Goal: Task Accomplishment & Management: Use online tool/utility

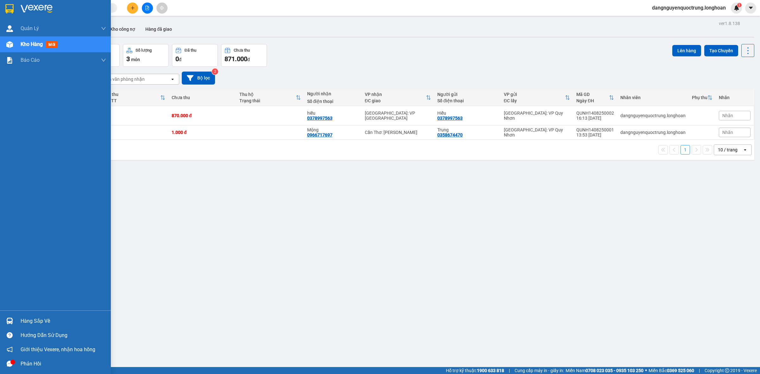
click at [7, 364] on icon "message" at bounding box center [10, 364] width 6 height 6
click at [8, 317] on div at bounding box center [9, 321] width 11 height 11
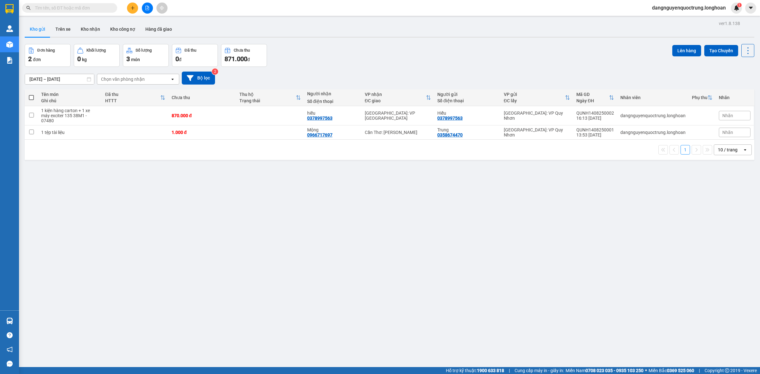
click at [511, 315] on section "Kết quả tìm kiếm ( 0 ) Bộ lọc No Data dangnguyenquoctrung.longhoan 1 Quản [PERS…" at bounding box center [380, 187] width 760 height 374
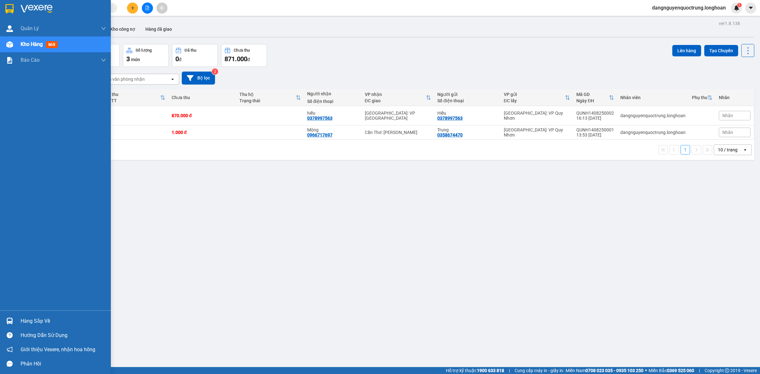
click at [7, 322] on img at bounding box center [9, 321] width 7 height 7
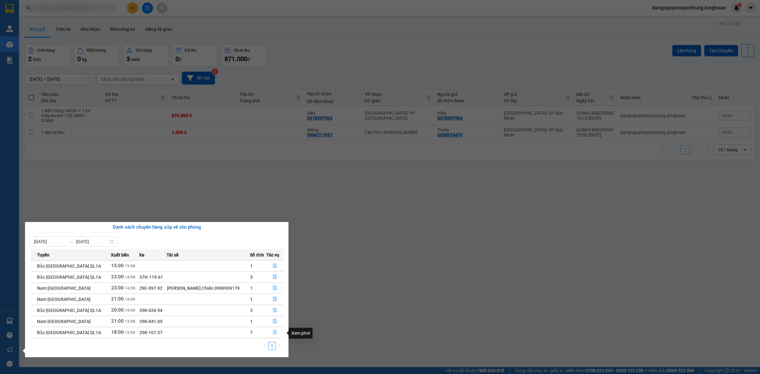
click at [271, 334] on button "button" at bounding box center [275, 333] width 16 height 10
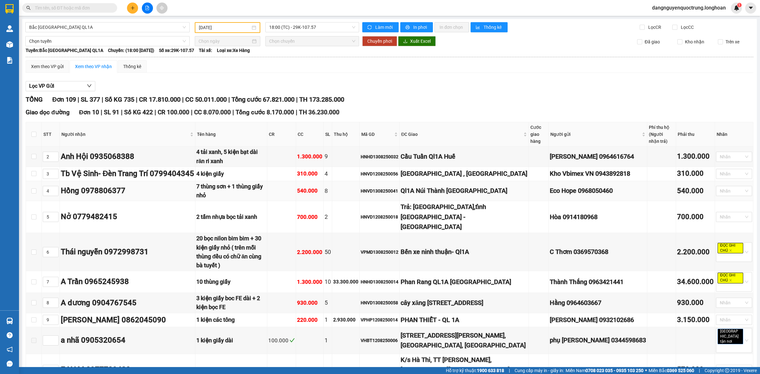
type input "[DATE]"
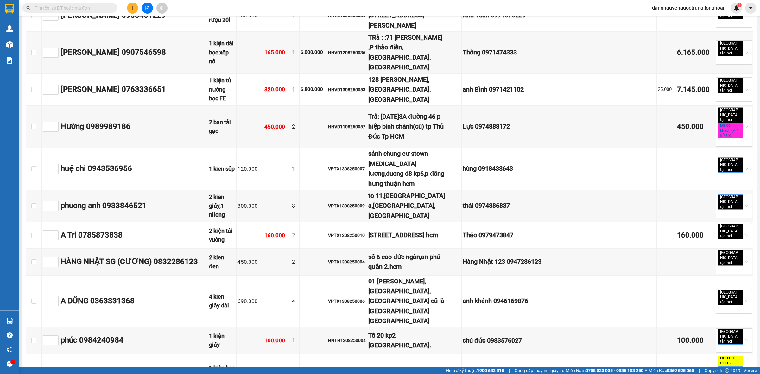
scroll to position [2378, 0]
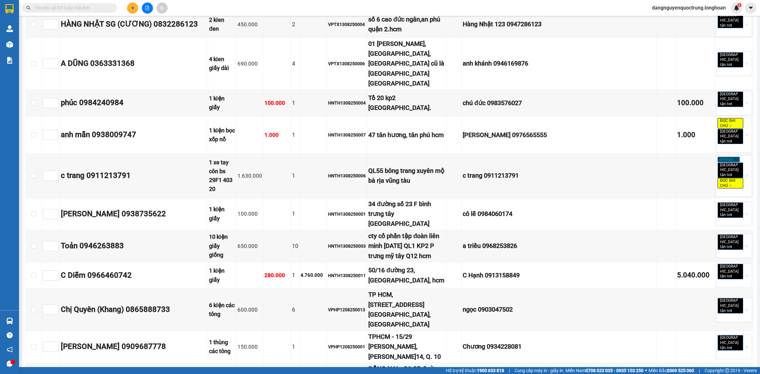
drag, startPoint x: 35, startPoint y: 137, endPoint x: 263, endPoint y: 206, distance: 238.1
checkbox input "true"
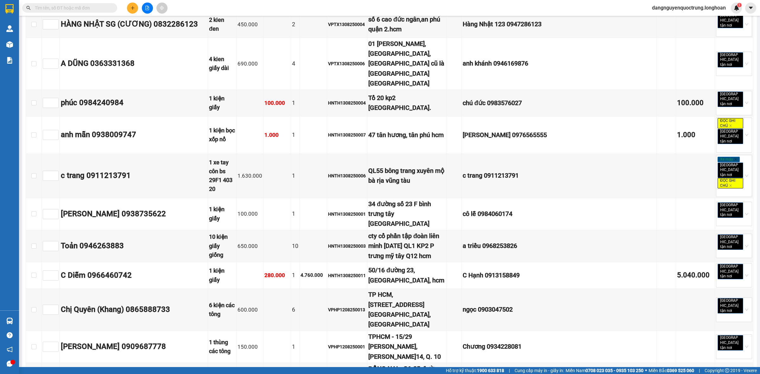
checkbox input "true"
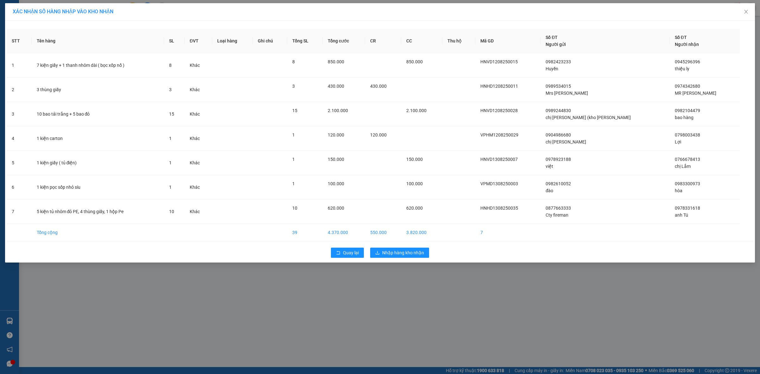
click at [392, 298] on div "XÁC NHẬN SỐ HÀNG NHẬP VÀO KHO NHẬN STT Tên hàng SL ĐVT Loại hàng Ghi chú Tổng S…" at bounding box center [380, 187] width 760 height 374
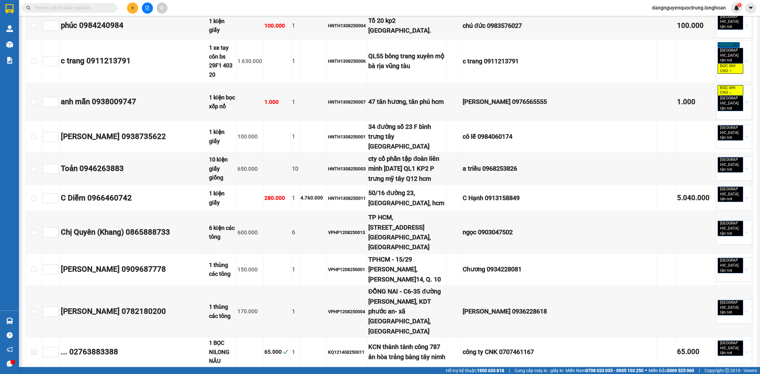
scroll to position [2455, 0]
checkbox input "true"
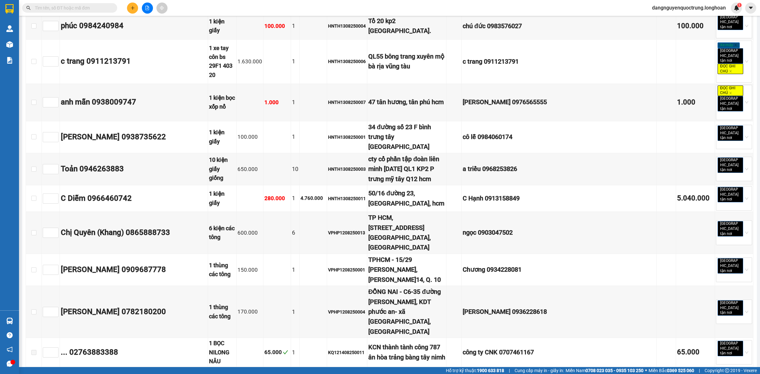
checkbox input "true"
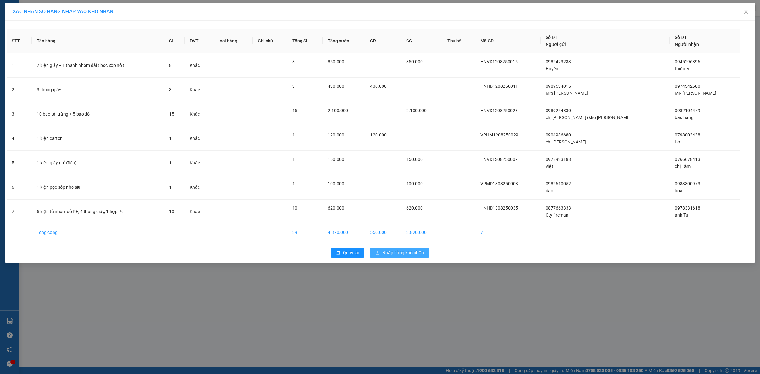
click at [395, 254] on span "Nhập hàng kho nhận" at bounding box center [403, 252] width 42 height 7
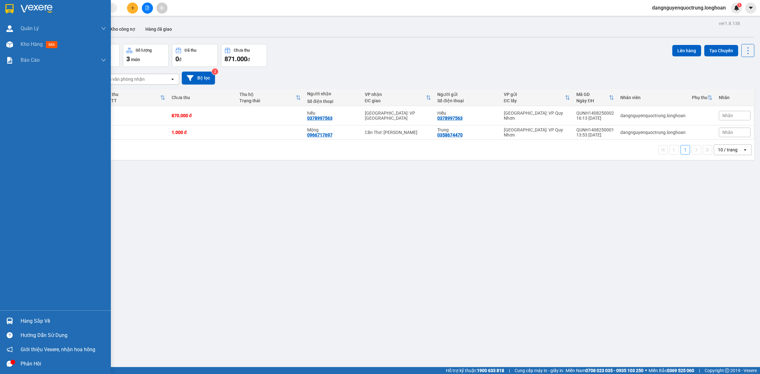
click at [5, 320] on div at bounding box center [9, 321] width 11 height 11
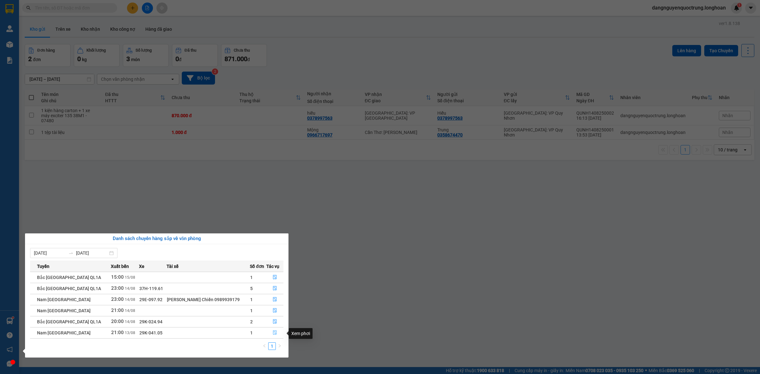
click at [270, 333] on button "button" at bounding box center [275, 333] width 16 height 10
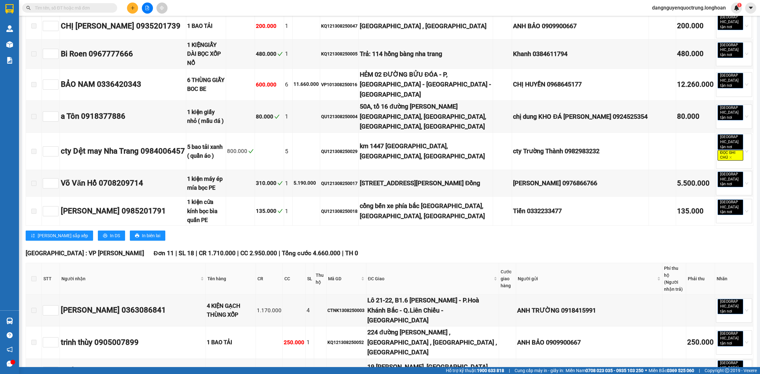
scroll to position [3081, 0]
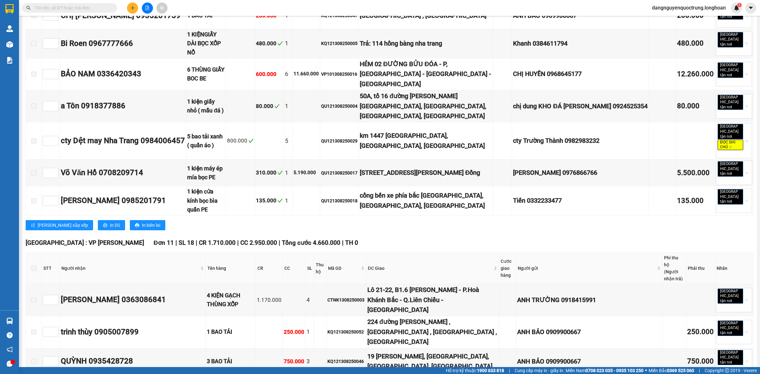
checkbox input "true"
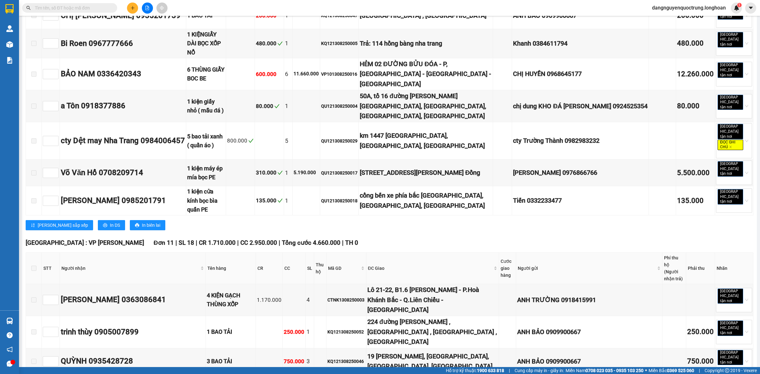
checkbox input "false"
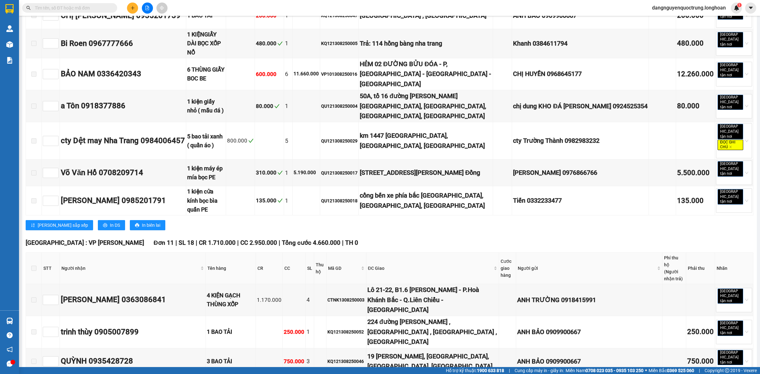
checkbox input "true"
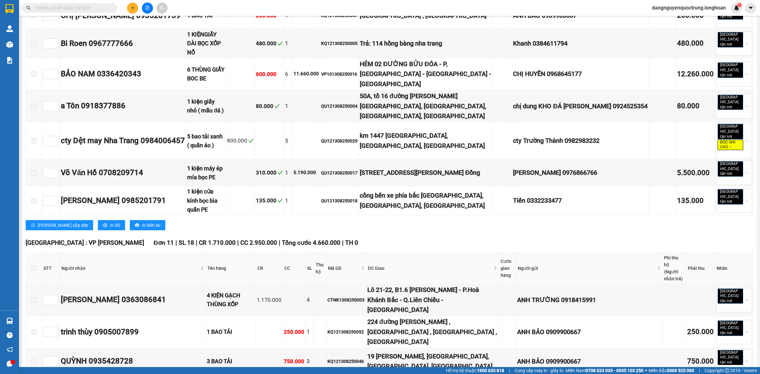
checkbox input "false"
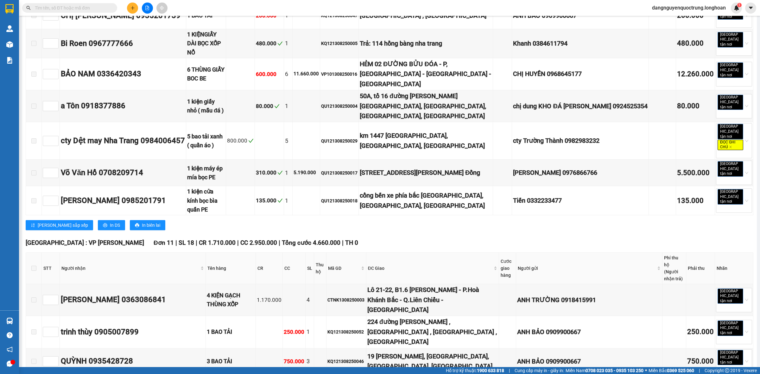
type input "1"
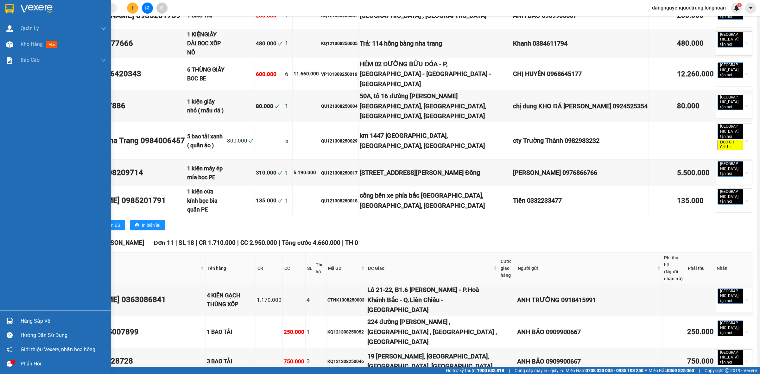
click at [13, 320] on div at bounding box center [9, 321] width 11 height 11
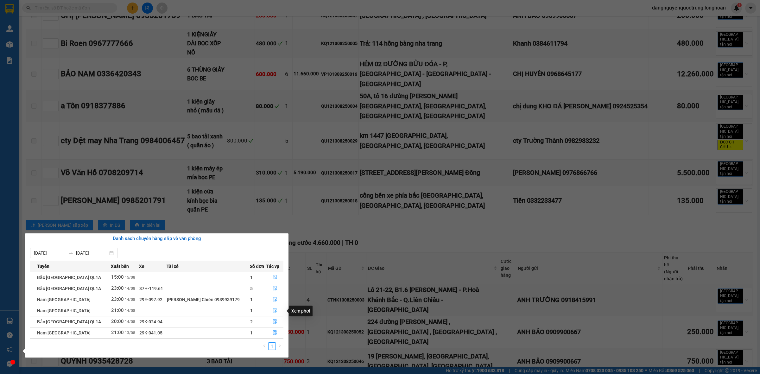
click at [273, 311] on icon "file-done" at bounding box center [275, 310] width 4 height 4
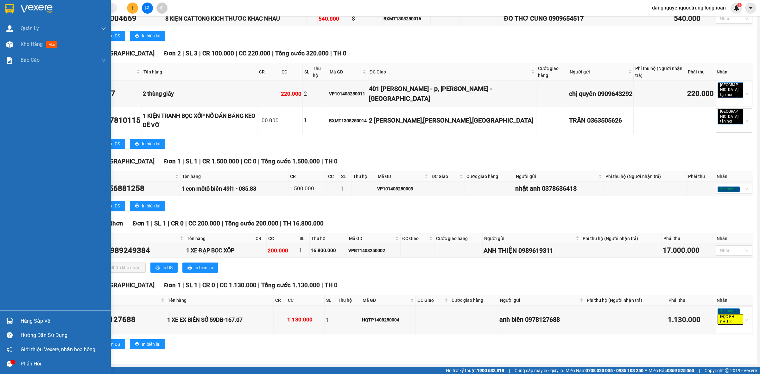
click at [5, 322] on div at bounding box center [9, 321] width 11 height 11
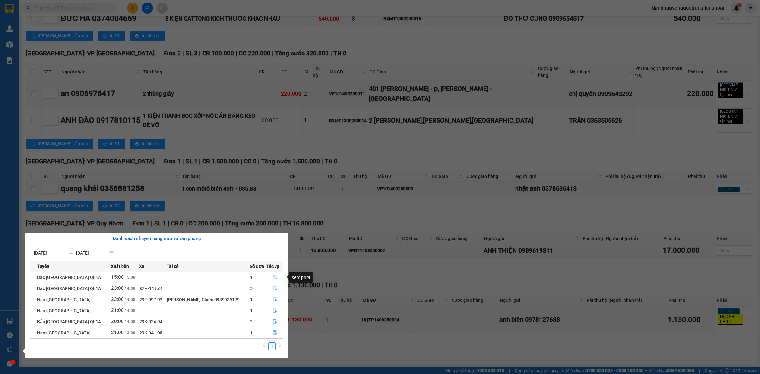
click at [277, 276] on button "button" at bounding box center [275, 277] width 16 height 10
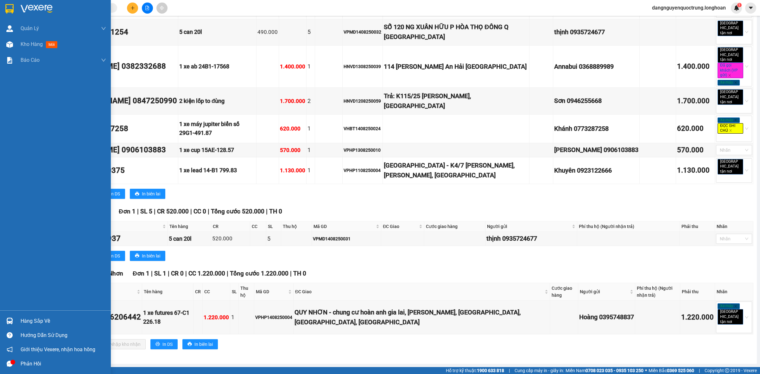
click at [5, 318] on div at bounding box center [9, 321] width 11 height 11
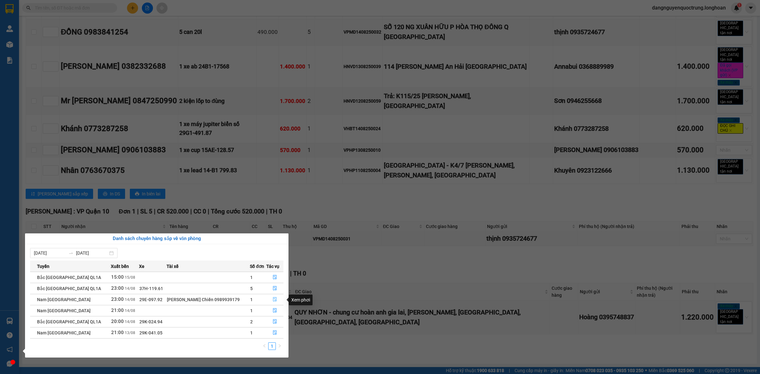
click at [273, 299] on icon "file-done" at bounding box center [275, 299] width 4 height 4
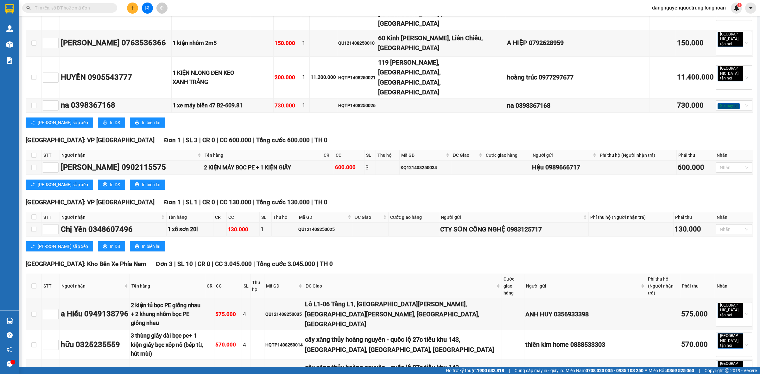
type input "[DATE]"
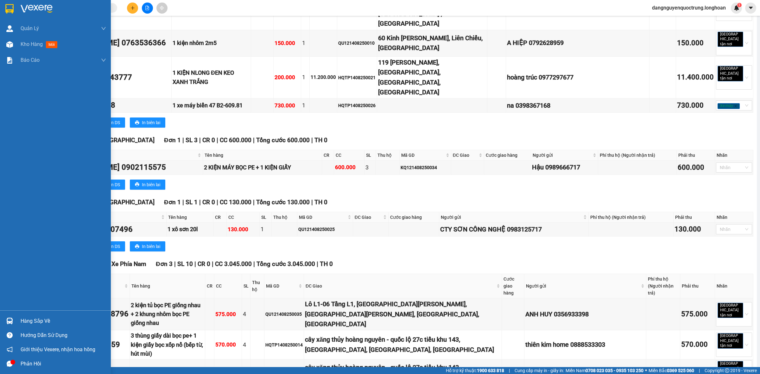
click at [11, 9] on img at bounding box center [9, 9] width 8 height 10
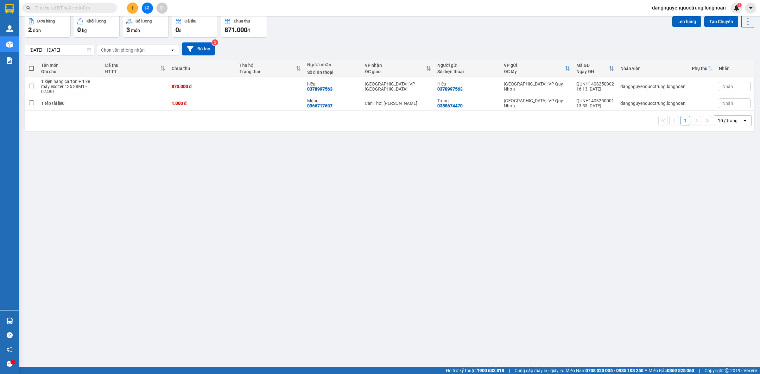
click at [94, 8] on button "Kho nhận" at bounding box center [90, -1] width 29 height 15
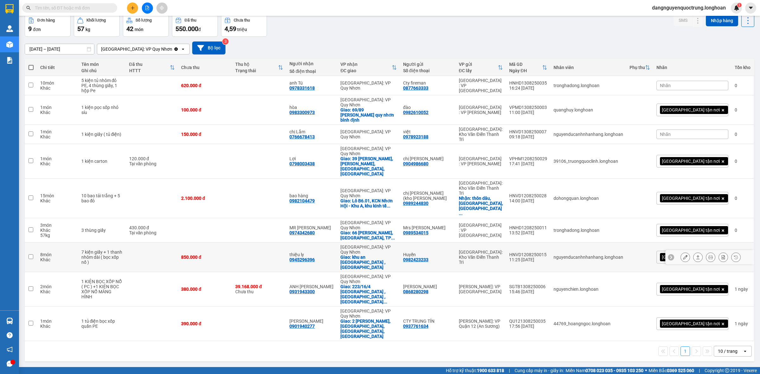
click at [315, 257] on div "0945296396" at bounding box center [302, 259] width 25 height 5
click at [338, 329] on div "ver 1.8.138 Kho gửi Trên xe Kho nhận Kho công nợ Hàng đã giao Đơn hàng 9 đơn Kh…" at bounding box center [389, 176] width 735 height 375
click at [397, 70] on icon at bounding box center [394, 67] width 5 height 5
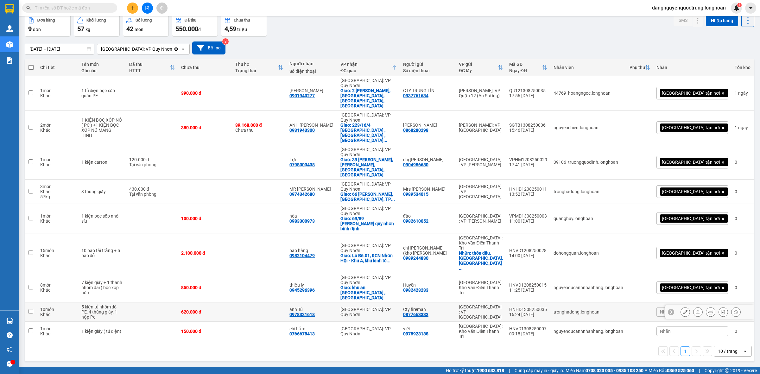
click at [315, 312] on div "0978331618" at bounding box center [302, 314] width 25 height 5
click at [90, 304] on div "5 kiện tủ nhôm đỏ PE, 4 thùng giấy, 1 hộp Pe" at bounding box center [101, 311] width 41 height 15
drag, startPoint x: 85, startPoint y: 250, endPoint x: 127, endPoint y: 257, distance: 43.2
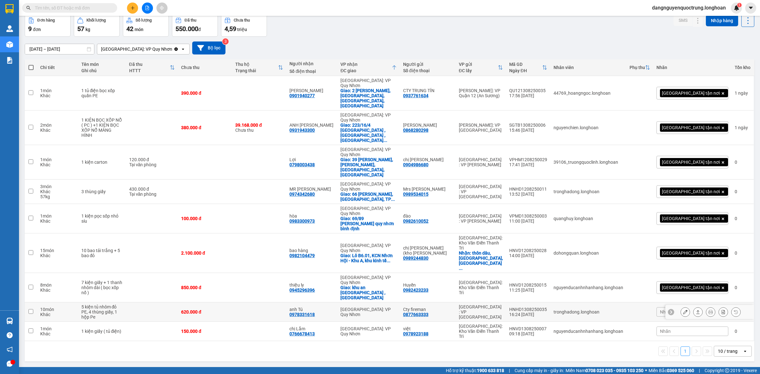
click at [126, 303] on td "5 kiện tủ nhôm đỏ PE, 4 thùng giấy, 1 hộp Pe" at bounding box center [102, 312] width 48 height 19
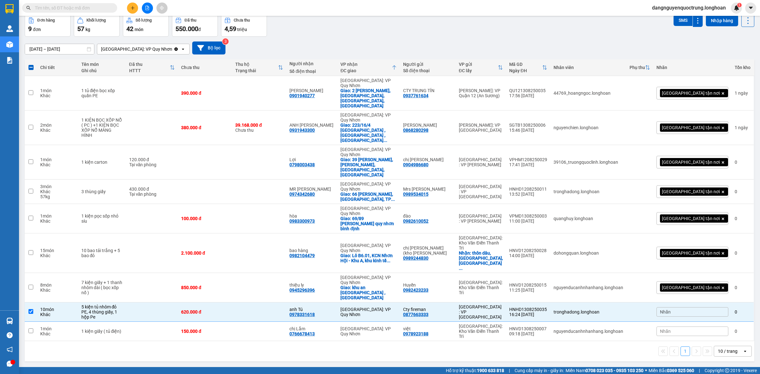
click at [700, 307] on div "Nhãn" at bounding box center [693, 312] width 72 height 10
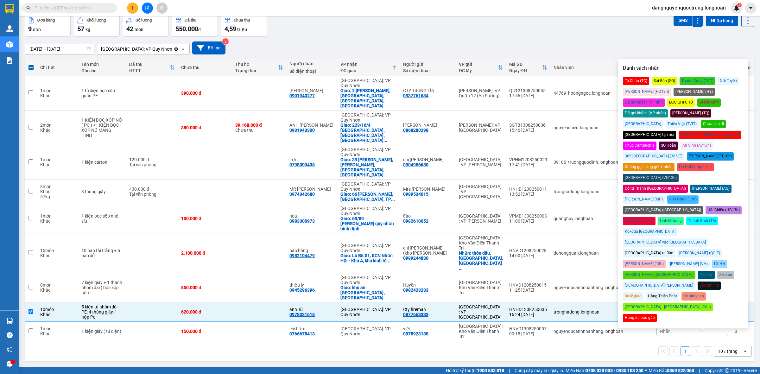
click at [668, 118] on div "Đã gọi khách (VP nhận)" at bounding box center [645, 113] width 45 height 8
click at [531, 341] on div "ver 1.8.138 Kho gửi Trên xe Kho nhận Kho công nợ Hàng đã giao Đơn hàng 9 đơn Kh…" at bounding box center [389, 176] width 735 height 375
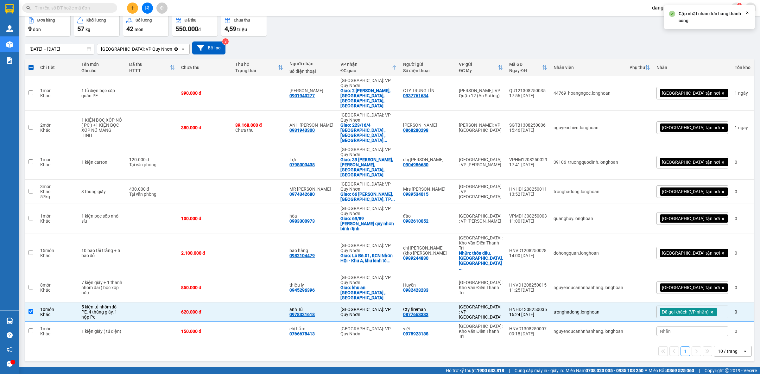
click at [696, 327] on div "Nhãn" at bounding box center [693, 332] width 72 height 10
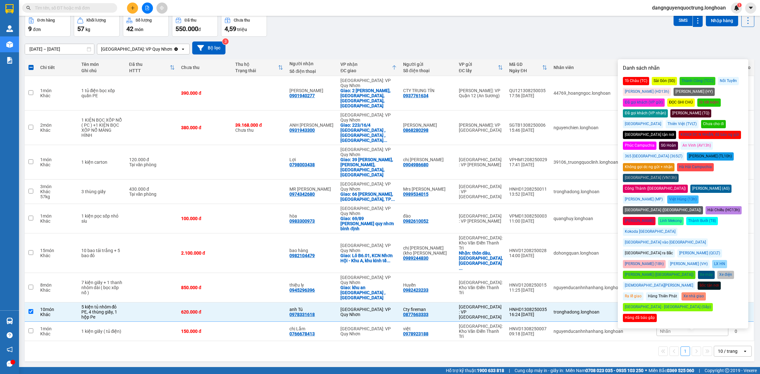
click at [668, 118] on div "Đã gọi khách (VP nhận)" at bounding box center [645, 113] width 45 height 8
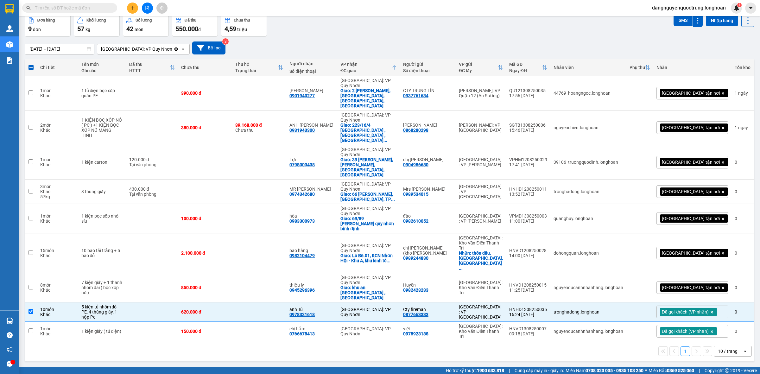
click at [507, 360] on div "ver 1.8.138 Kho gửi Trên xe Kho nhận Kho công nợ Hàng đã giao Đơn hàng 9 đơn Kh…" at bounding box center [389, 176] width 735 height 375
click at [735, 346] on div "10 / trang" at bounding box center [728, 351] width 29 height 10
click at [725, 257] on div "100 / trang" at bounding box center [727, 251] width 38 height 11
checkbox input "false"
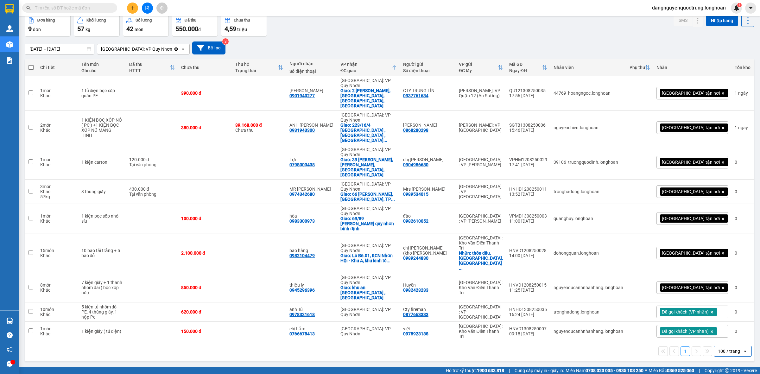
click at [710, 99] on div "[GEOGRAPHIC_DATA] tận nơi" at bounding box center [693, 93] width 72 height 13
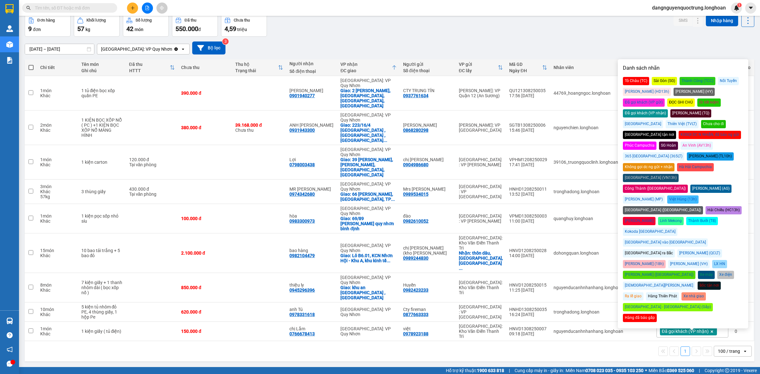
click at [668, 118] on div "Đã gọi khách (VP nhận)" at bounding box center [645, 113] width 45 height 8
click at [479, 8] on div "Kho gửi Trên xe Kho nhận Kho công nợ Hàng đã giao" at bounding box center [390, -1] width 730 height 17
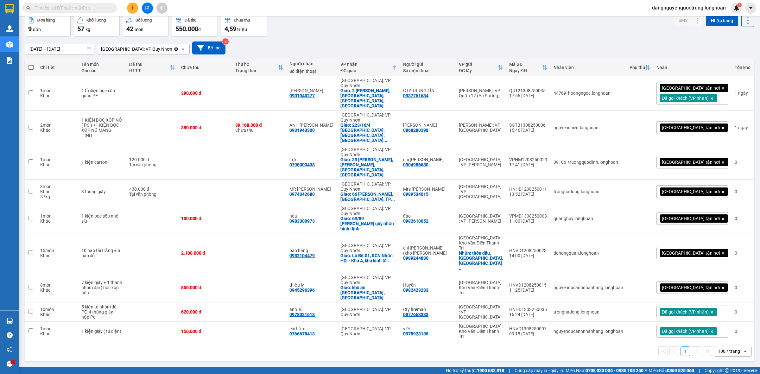
click at [707, 134] on div "[GEOGRAPHIC_DATA] tận nơi" at bounding box center [693, 127] width 72 height 13
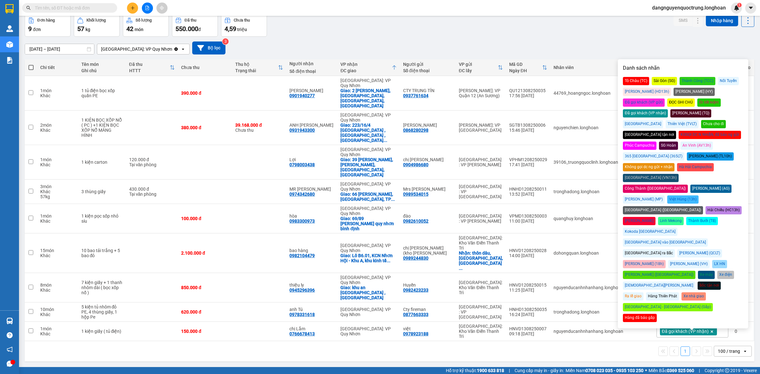
click at [668, 118] on div "Đã gọi khách (VP nhận)" at bounding box center [645, 113] width 45 height 8
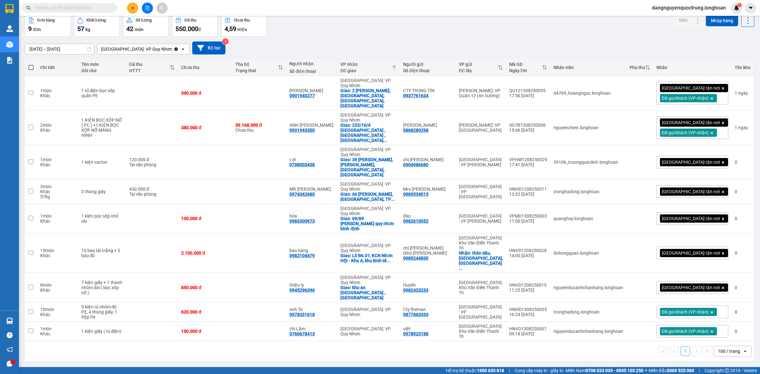
click at [510, 8] on div "Kho gửi Trên xe Kho nhận Kho công nợ Hàng đã giao" at bounding box center [390, -1] width 730 height 17
click at [710, 164] on div "[GEOGRAPHIC_DATA] tận nơi" at bounding box center [693, 162] width 72 height 13
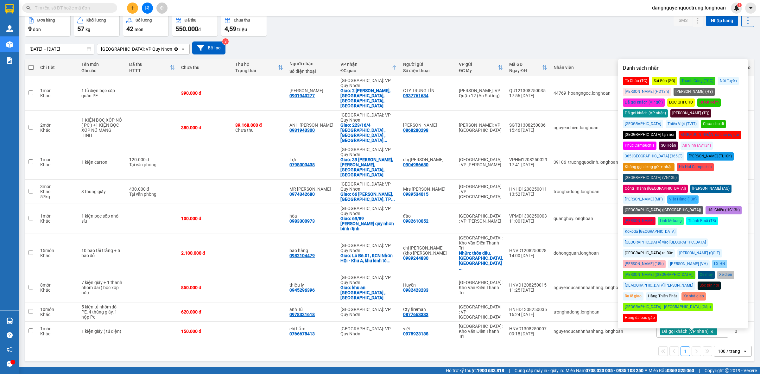
click at [668, 118] on div "Đã gọi khách (VP nhận)" at bounding box center [645, 113] width 45 height 8
click at [558, 37] on div "Đơn hàng 9 đơn Khối lượng 57 kg Số lượng 42 món Đã thu 550.000 đ Chưa thu 4,59 …" at bounding box center [390, 25] width 730 height 23
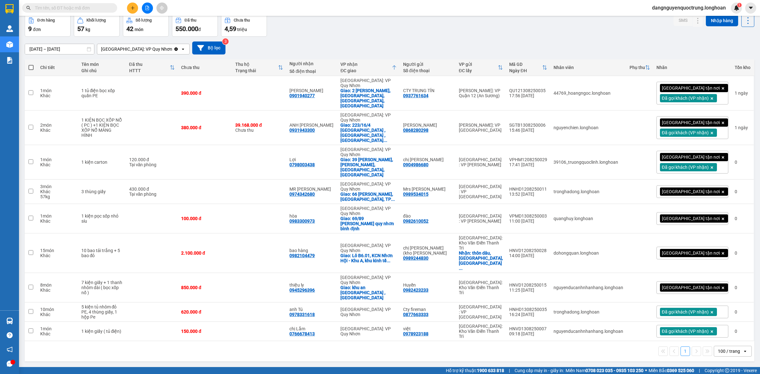
click at [704, 193] on div "[GEOGRAPHIC_DATA] tận nơi" at bounding box center [693, 191] width 72 height 13
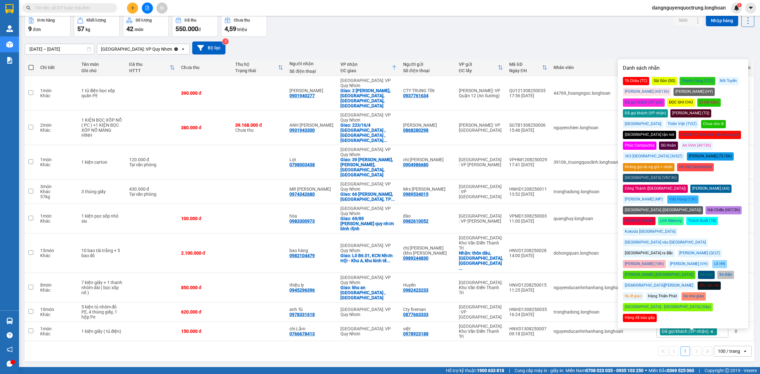
click at [668, 118] on div "Đã gọi khách (VP nhận)" at bounding box center [645, 113] width 45 height 8
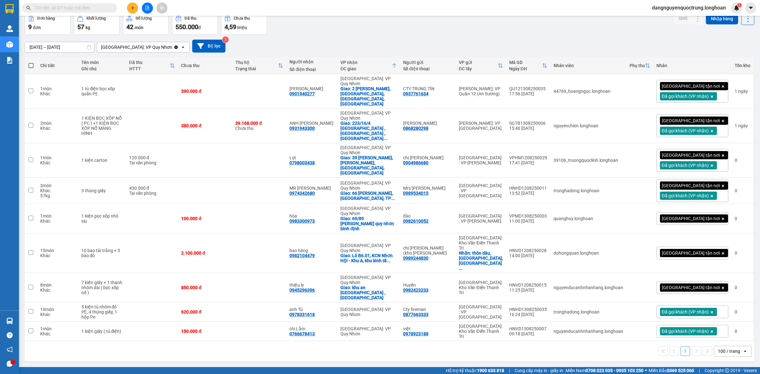
click at [614, 35] on div "Đơn hàng 9 đơn Khối lượng 57 kg Số lượng 42 món Đã thu 550.000 đ Chưa thu 4,59 …" at bounding box center [390, 23] width 730 height 23
click at [709, 223] on div "[GEOGRAPHIC_DATA] tận nơi" at bounding box center [693, 218] width 72 height 13
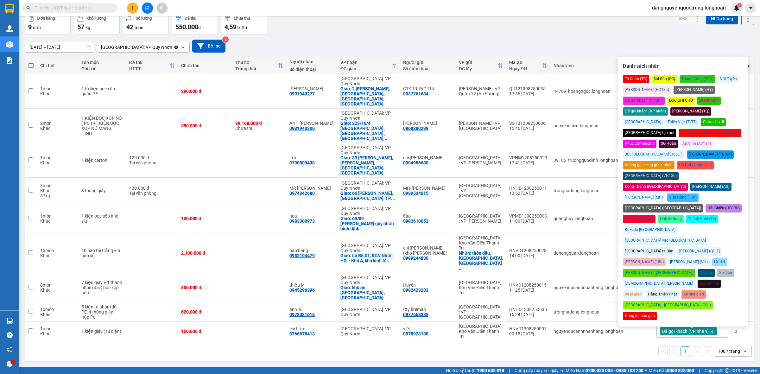
click at [668, 116] on div "Đã gọi khách (VP nhận)" at bounding box center [645, 111] width 45 height 8
click at [603, 345] on div "ver 1.8.138 Kho gửi Trên xe Kho nhận Kho công nợ Hàng đã giao Đơn hàng 9 đơn Kh…" at bounding box center [389, 175] width 735 height 377
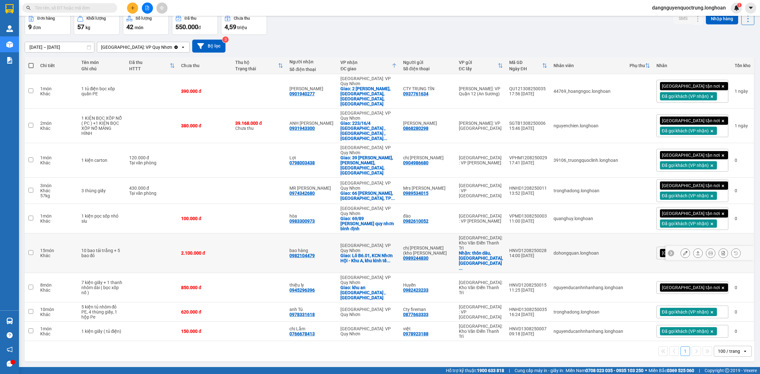
click at [422, 256] on div "0989244830" at bounding box center [415, 258] width 25 height 5
click at [706, 248] on button at bounding box center [710, 253] width 9 height 11
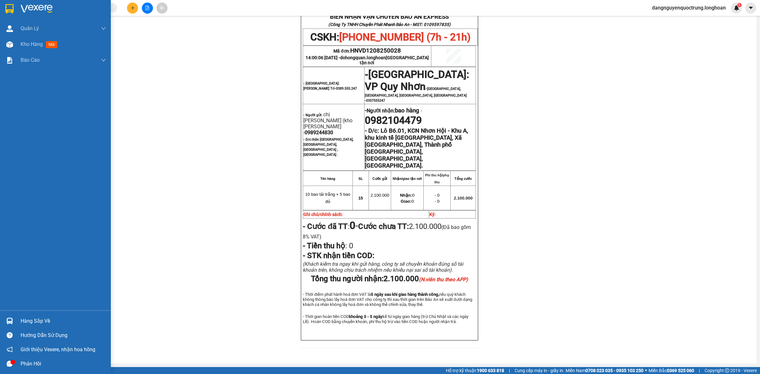
click at [5, 5] on img at bounding box center [9, 9] width 8 height 10
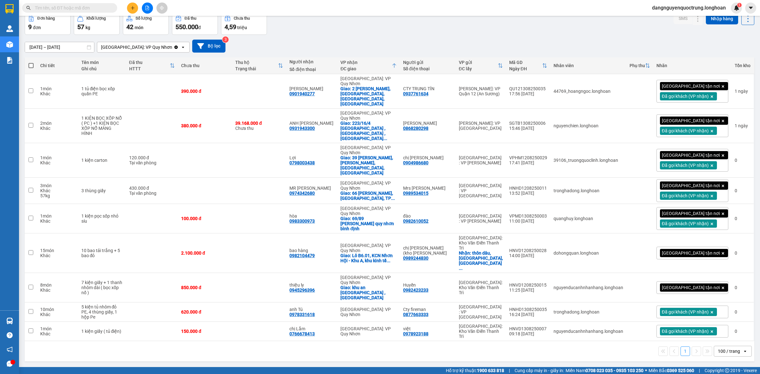
click at [710, 247] on div "[GEOGRAPHIC_DATA] tận nơi" at bounding box center [693, 253] width 72 height 13
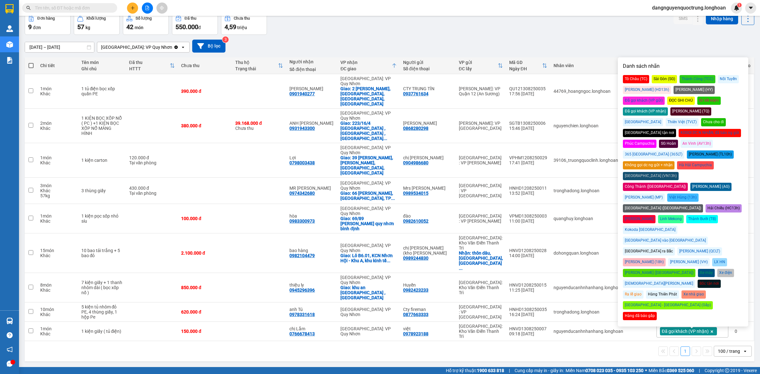
click at [668, 107] on div "Đã gọi khách (VP nhận)" at bounding box center [645, 111] width 45 height 8
click at [671, 331] on div "ver 1.8.138 Kho gửi Trên xe Kho nhận Kho công nợ Hàng đã giao Đơn hàng 9 đơn Kh…" at bounding box center [389, 175] width 735 height 377
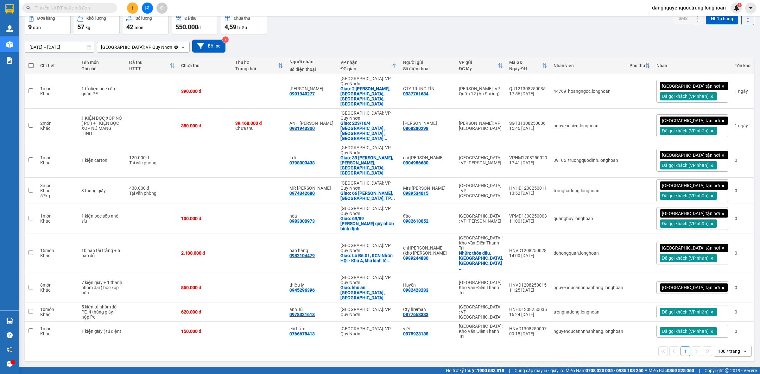
click at [711, 242] on div "[GEOGRAPHIC_DATA] tận nơi Đã gọi khách (VP nhận)" at bounding box center [693, 253] width 72 height 23
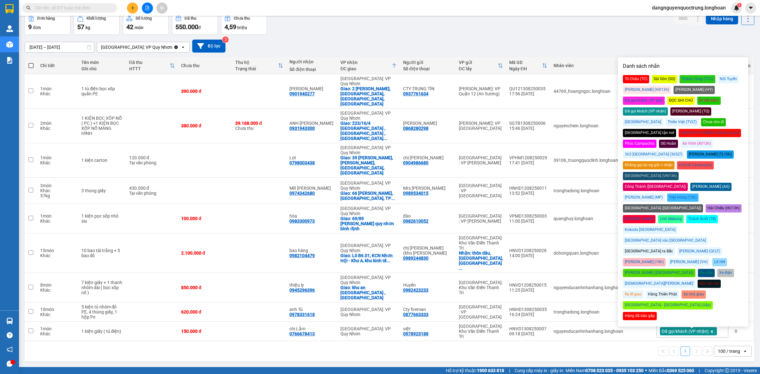
click at [668, 107] on div "Đã gọi khách (VP nhận)" at bounding box center [645, 111] width 45 height 8
click at [669, 344] on div "ver 1.8.138 Kho gửi Trên xe Kho nhận Kho công nợ Hàng đã giao Đơn hàng 9 đơn Kh…" at bounding box center [389, 175] width 735 height 377
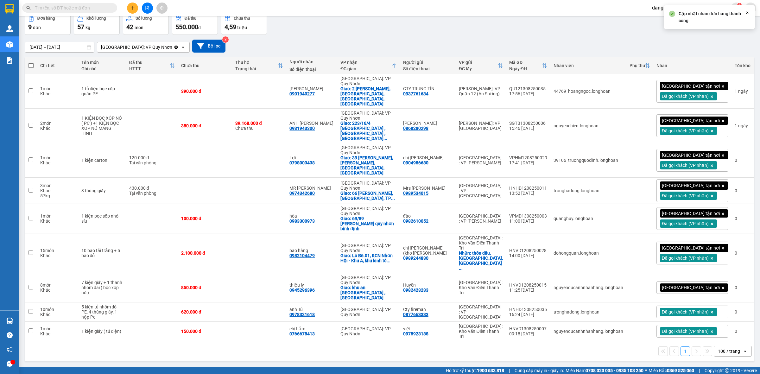
click at [714, 257] on icon at bounding box center [712, 259] width 4 height 4
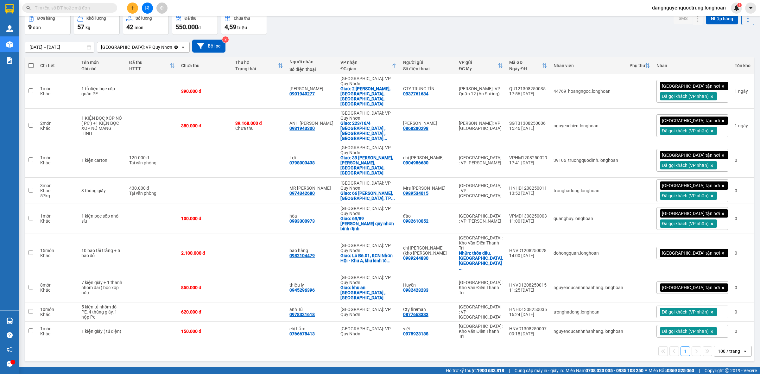
click at [715, 281] on div "[GEOGRAPHIC_DATA] tận nơi" at bounding box center [693, 287] width 72 height 13
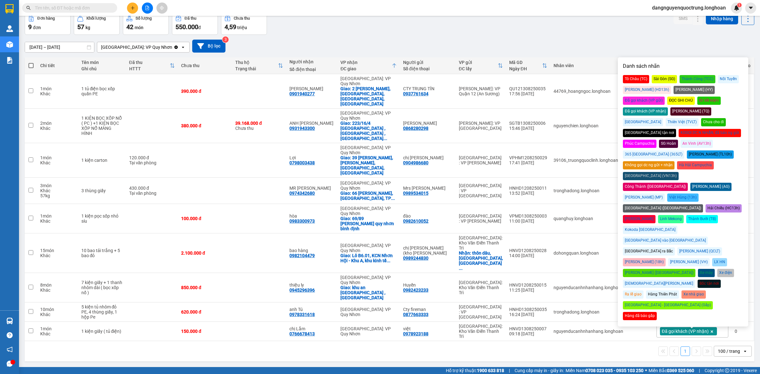
click at [668, 107] on div "Đã gọi khách (VP nhận)" at bounding box center [645, 111] width 45 height 8
click at [567, 351] on div "ver 1.8.138 Kho gửi Trên xe Kho nhận Kho công nợ Hàng đã giao Đơn hàng 9 đơn Kh…" at bounding box center [389, 175] width 735 height 377
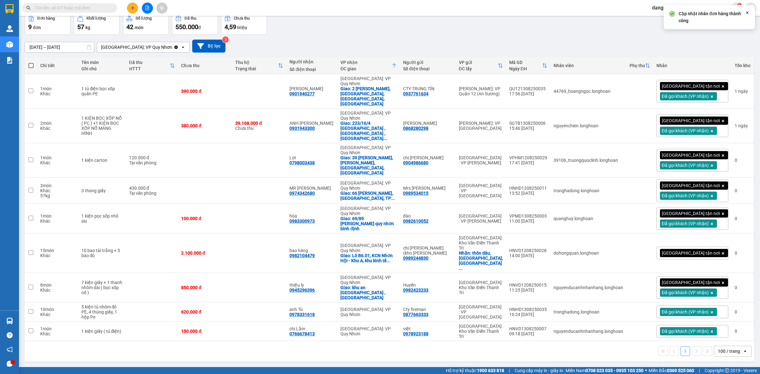
click at [552, 347] on div "ver 1.8.138 Kho gửi Trên xe Kho nhận Kho công nợ Hàng đã giao Đơn hàng 9 đơn Kh…" at bounding box center [389, 175] width 735 height 377
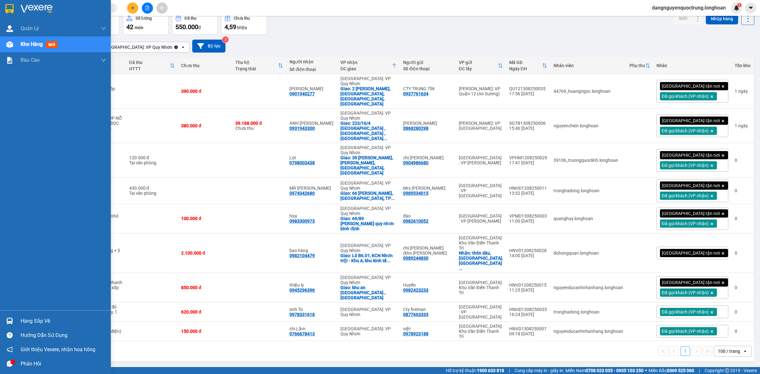
click at [11, 320] on img at bounding box center [9, 321] width 7 height 7
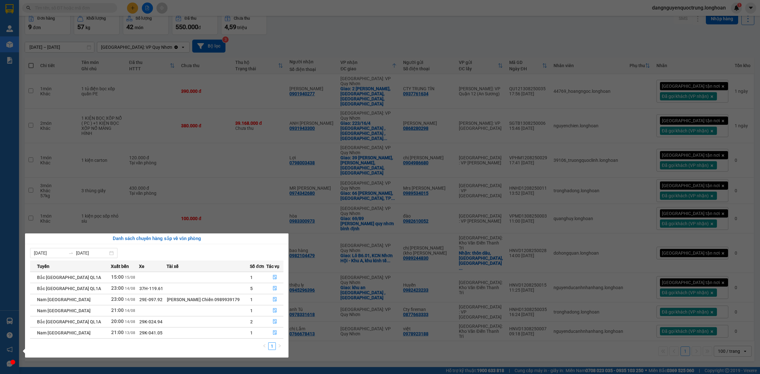
click at [367, 337] on section "Kết quả tìm kiếm ( 0 ) Bộ lọc No Data dangnguyenquoctrung.longhoan 1 Quản [PERS…" at bounding box center [380, 187] width 760 height 374
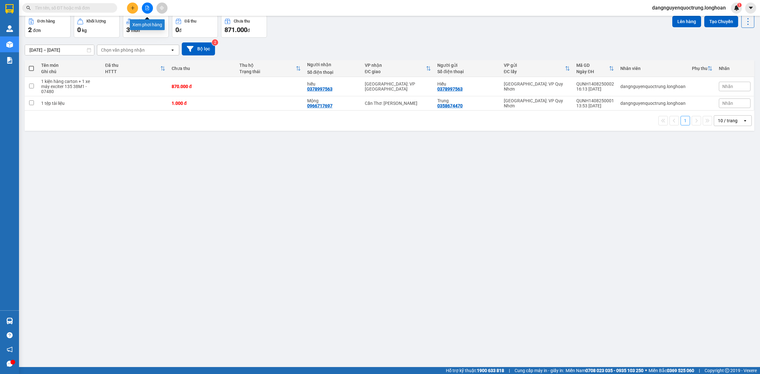
click at [148, 8] on icon "file-add" at bounding box center [147, 8] width 4 height 4
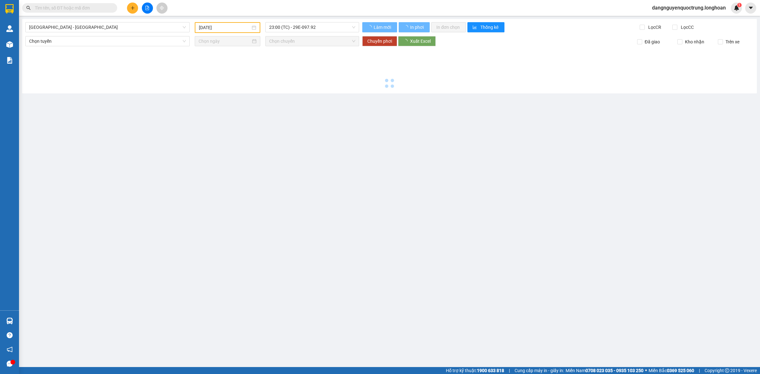
type input "[DATE]"
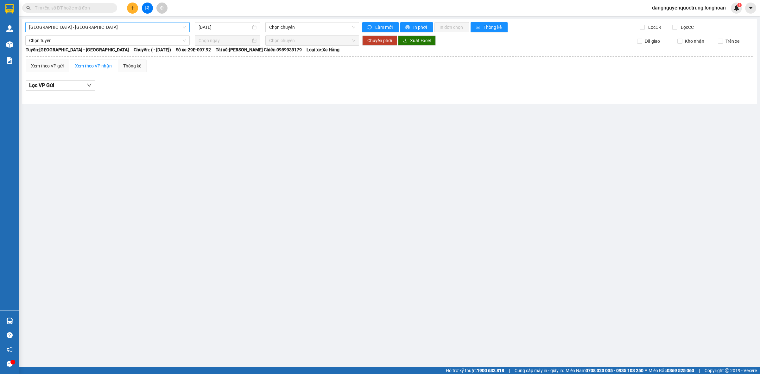
click at [163, 23] on span "[GEOGRAPHIC_DATA] - [GEOGRAPHIC_DATA]" at bounding box center [107, 27] width 157 height 10
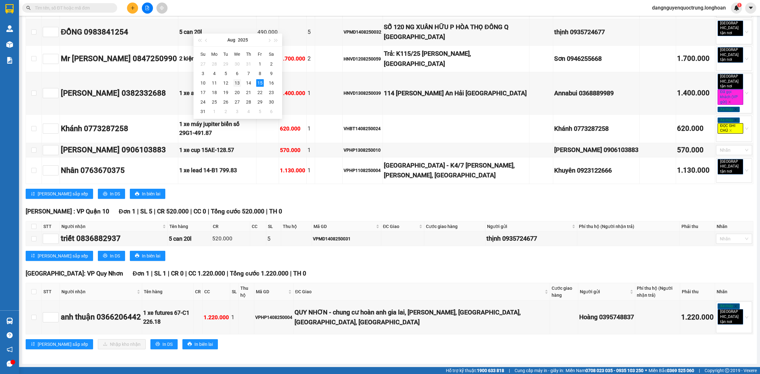
click at [239, 81] on div "13" at bounding box center [237, 83] width 8 height 8
type input "[DATE]"
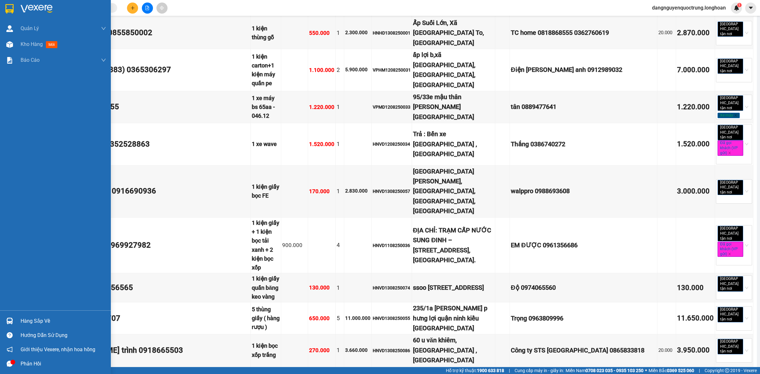
click at [3, 11] on div at bounding box center [55, 10] width 111 height 21
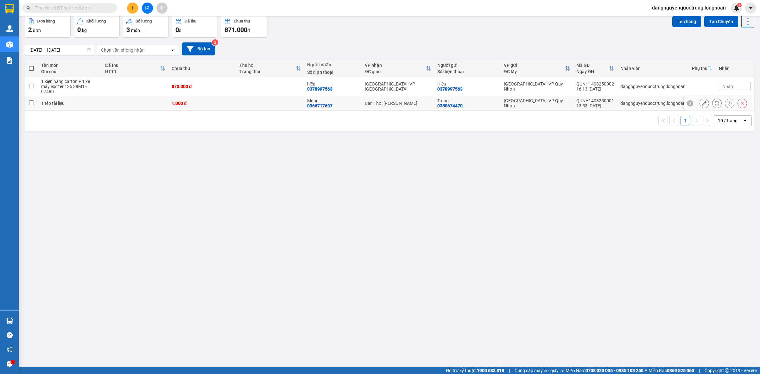
click at [35, 111] on td at bounding box center [31, 103] width 13 height 14
checkbox input "true"
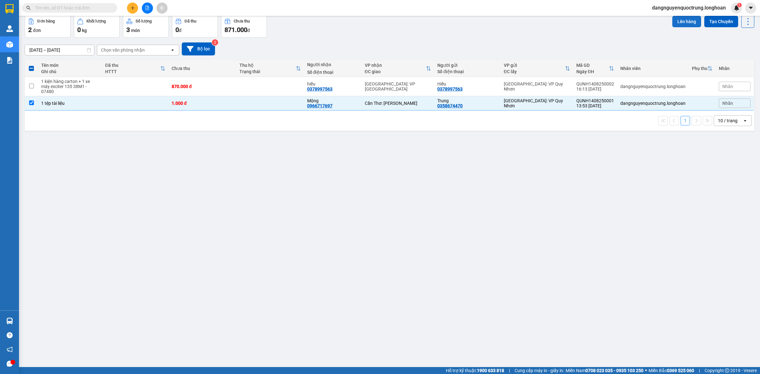
click at [673, 27] on button "Lên hàng" at bounding box center [687, 21] width 29 height 11
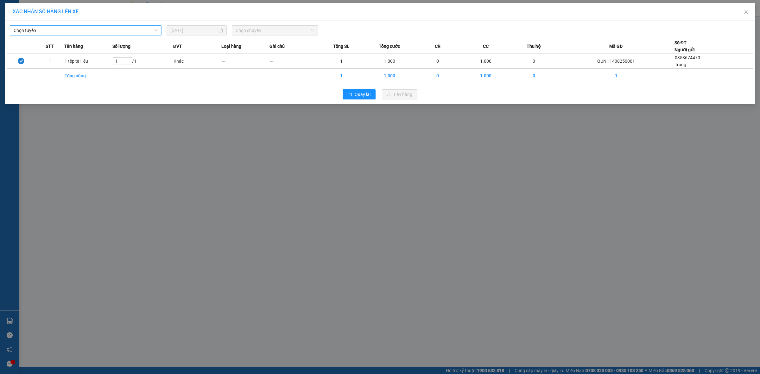
click at [129, 32] on span "Chọn tuyến" at bounding box center [86, 31] width 144 height 10
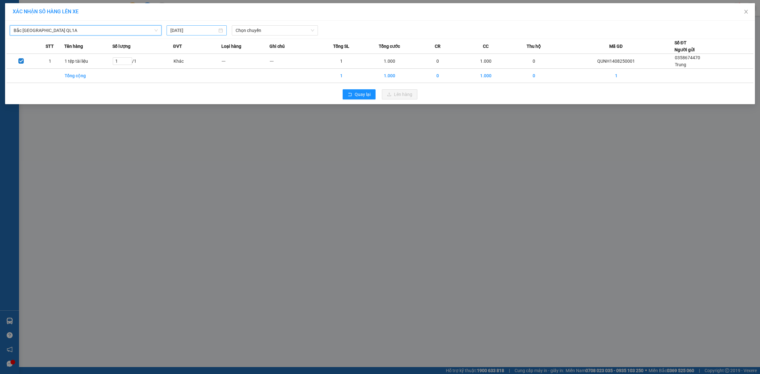
click at [209, 29] on input "[DATE]" at bounding box center [193, 30] width 47 height 7
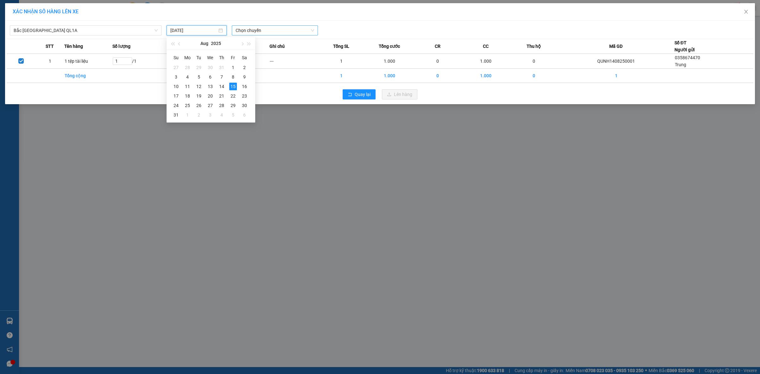
click at [261, 27] on span "Chọn chuyến" at bounding box center [275, 31] width 79 height 10
click at [198, 27] on input "[DATE]" at bounding box center [193, 30] width 47 height 7
click at [213, 86] on div "13" at bounding box center [211, 87] width 8 height 8
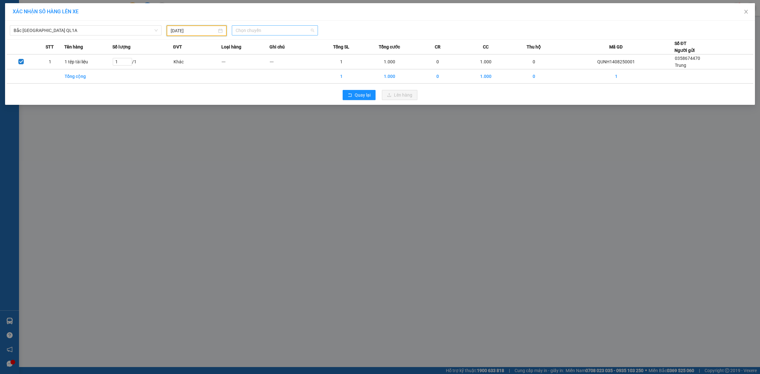
click at [306, 33] on span "Chọn chuyến" at bounding box center [275, 31] width 79 height 10
click at [207, 31] on input "[DATE]" at bounding box center [194, 30] width 46 height 7
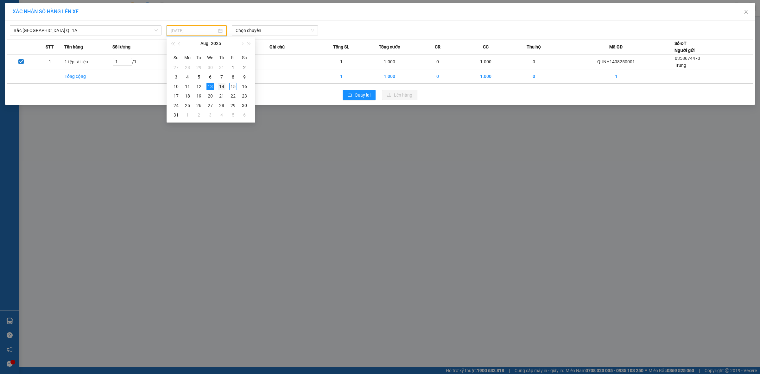
click at [221, 88] on div "14" at bounding box center [222, 87] width 8 height 8
click at [267, 30] on span "Chọn chuyến" at bounding box center [275, 31] width 79 height 10
click at [207, 29] on input "[DATE]" at bounding box center [194, 30] width 46 height 7
click at [209, 86] on div "13" at bounding box center [211, 87] width 8 height 8
type input "[DATE]"
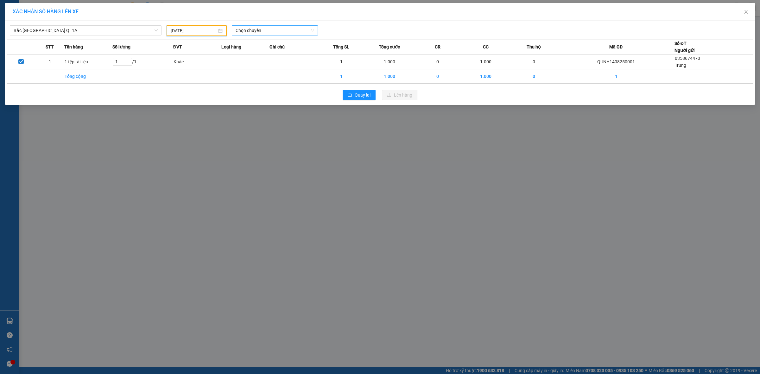
click at [271, 33] on span "Chọn chuyến" at bounding box center [275, 31] width 79 height 10
click at [270, 52] on div "18:00 (TC) - 29K-107.57" at bounding box center [260, 53] width 49 height 7
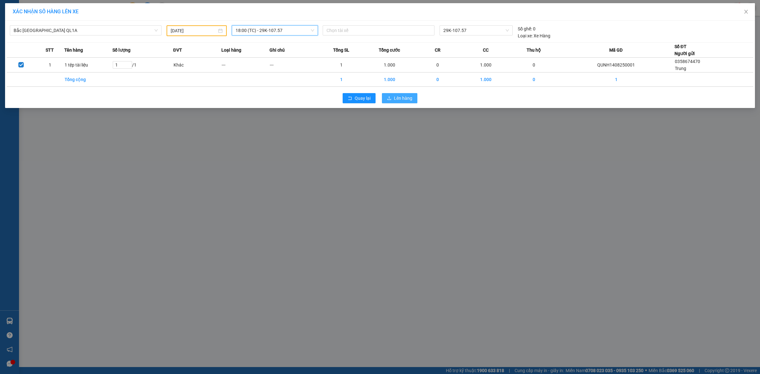
click at [407, 102] on span "Lên hàng" at bounding box center [403, 98] width 18 height 7
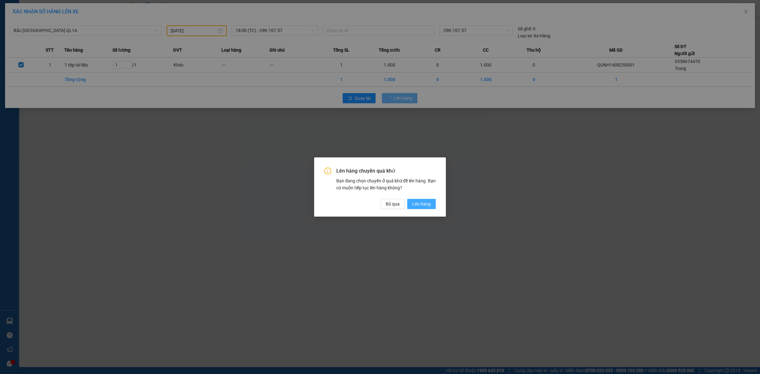
click at [415, 205] on span "Lên hàng" at bounding box center [421, 204] width 18 height 7
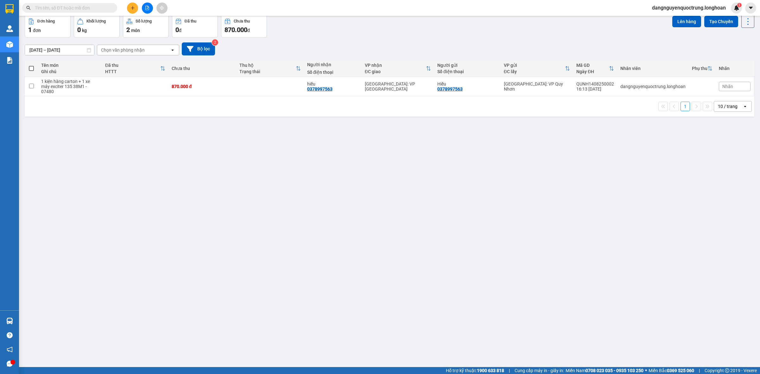
click at [78, 8] on button "Kho nhận" at bounding box center [90, -1] width 29 height 15
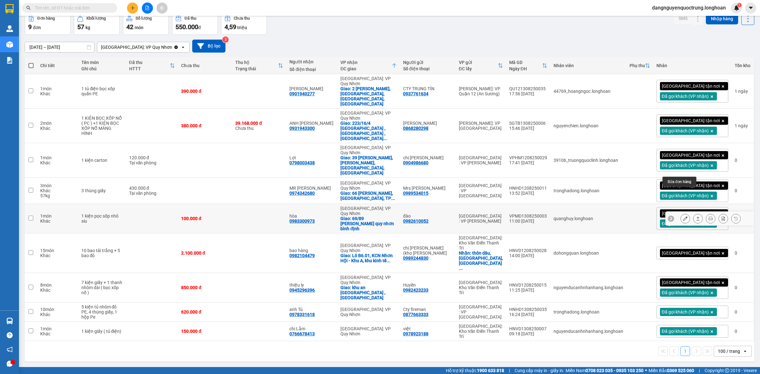
click at [683, 221] on icon at bounding box center [685, 218] width 4 height 4
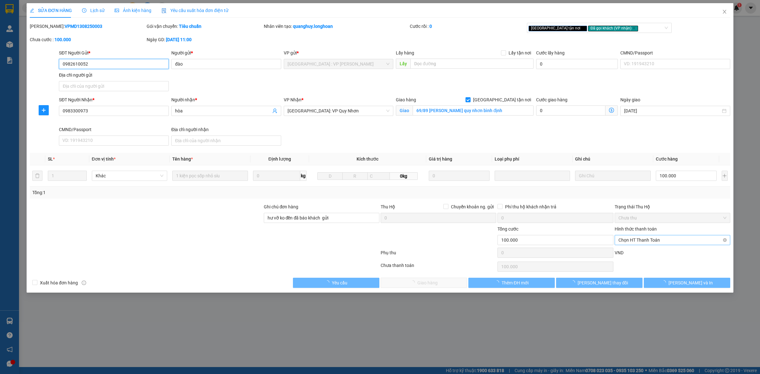
type input "0982610052"
type input "đào"
type input "0983300973"
type input "hòa"
checkbox input "true"
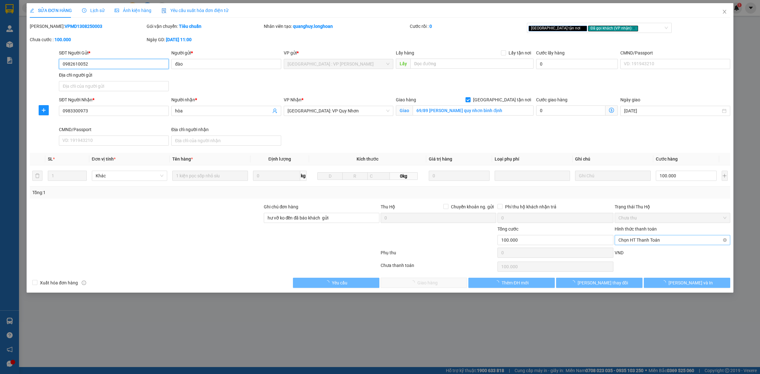
type input "69/89 [PERSON_NAME] quy nhơn bình định"
type input "hư vỡ ko đền đã báo khách gửi"
type input "100.000"
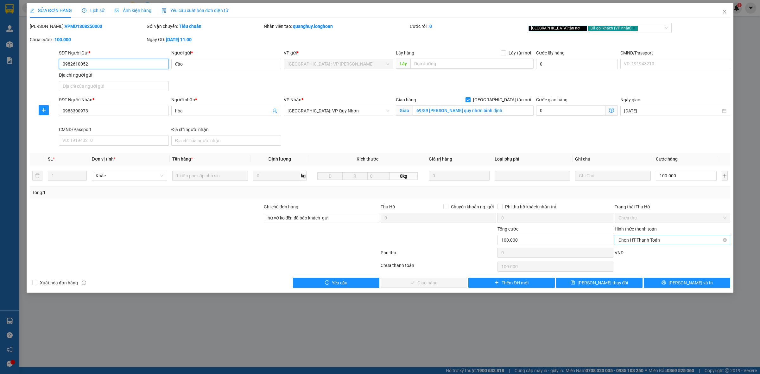
click at [654, 239] on span "Chọn HT Thanh Toán" at bounding box center [673, 240] width 108 height 10
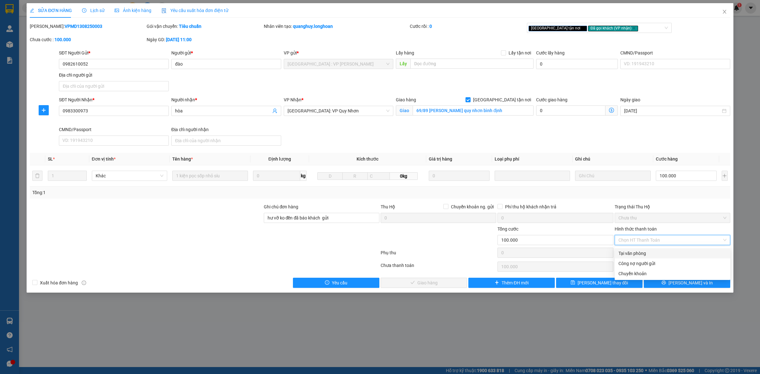
click at [647, 252] on div "Tại văn phòng" at bounding box center [673, 253] width 108 height 7
type input "0"
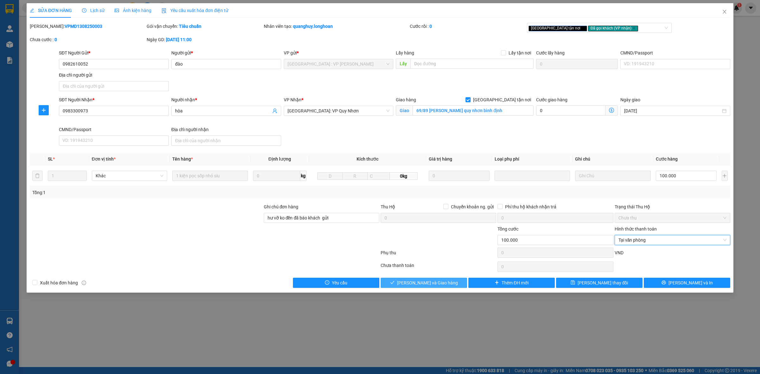
click at [431, 280] on span "[PERSON_NAME] và Giao hàng" at bounding box center [427, 282] width 61 height 7
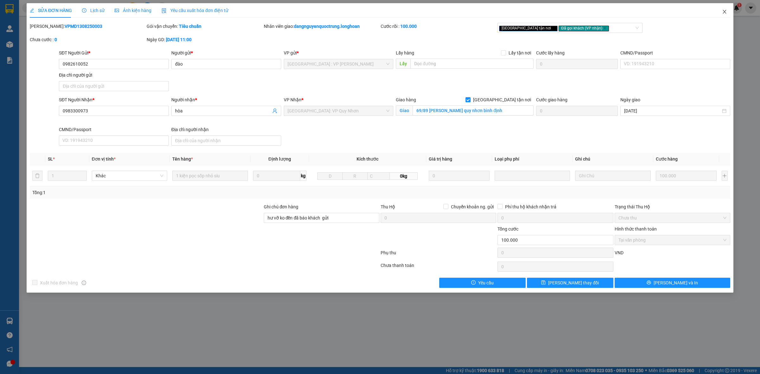
click at [723, 12] on icon "close" at bounding box center [724, 11] width 5 height 5
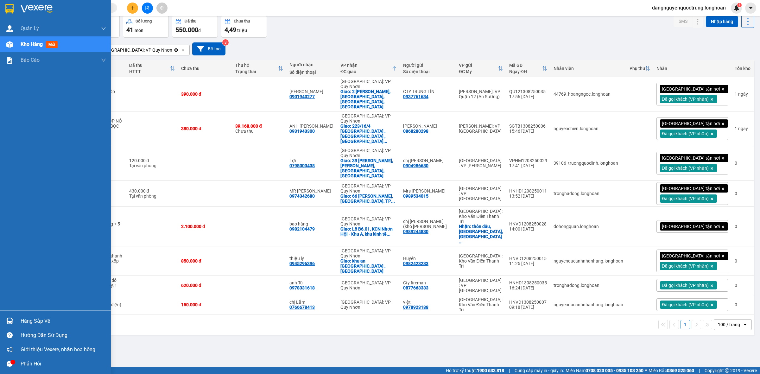
click at [12, 320] on img at bounding box center [9, 321] width 7 height 7
